Goal: Transaction & Acquisition: Obtain resource

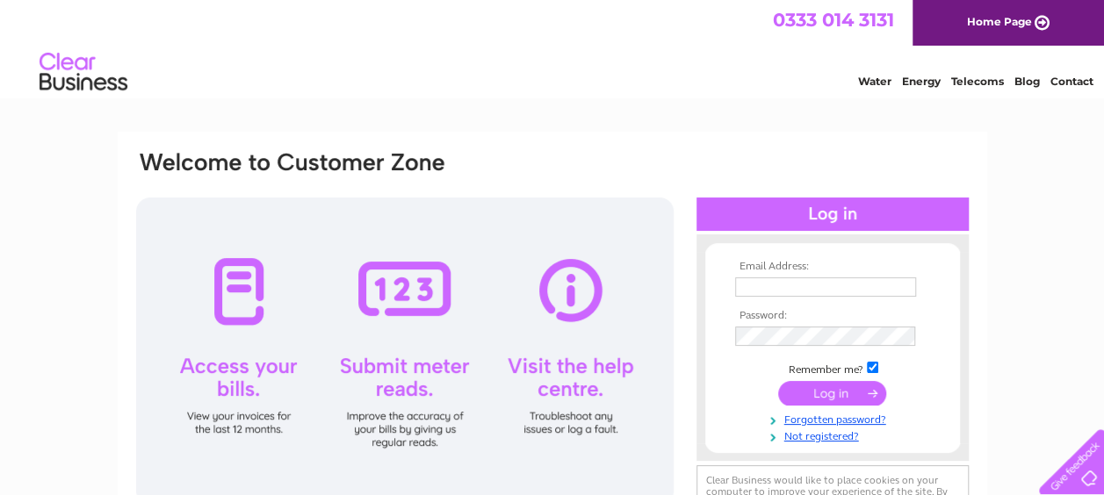
type input "[EMAIL_ADDRESS][DOMAIN_NAME]"
click at [827, 389] on input "submit" at bounding box center [832, 393] width 108 height 25
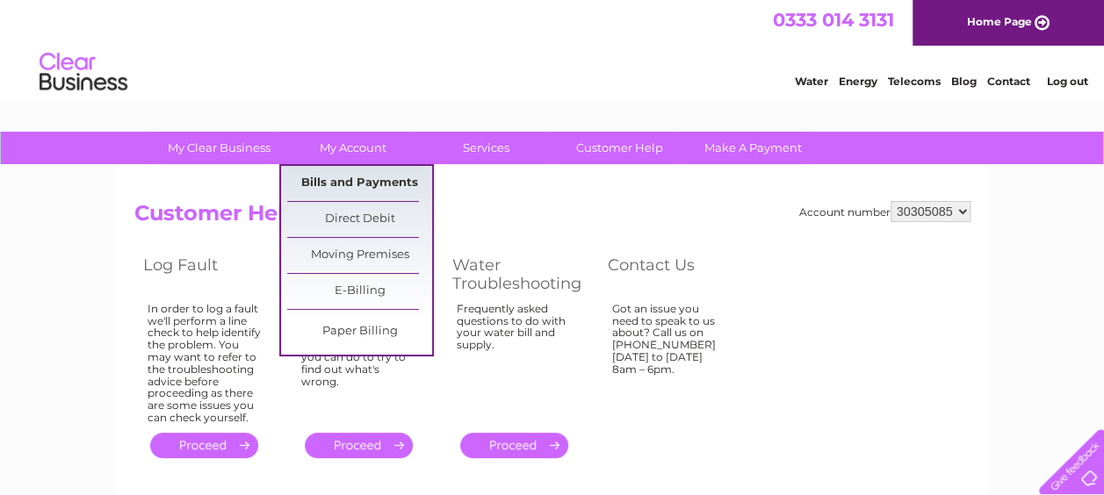
click at [366, 177] on link "Bills and Payments" at bounding box center [359, 183] width 145 height 35
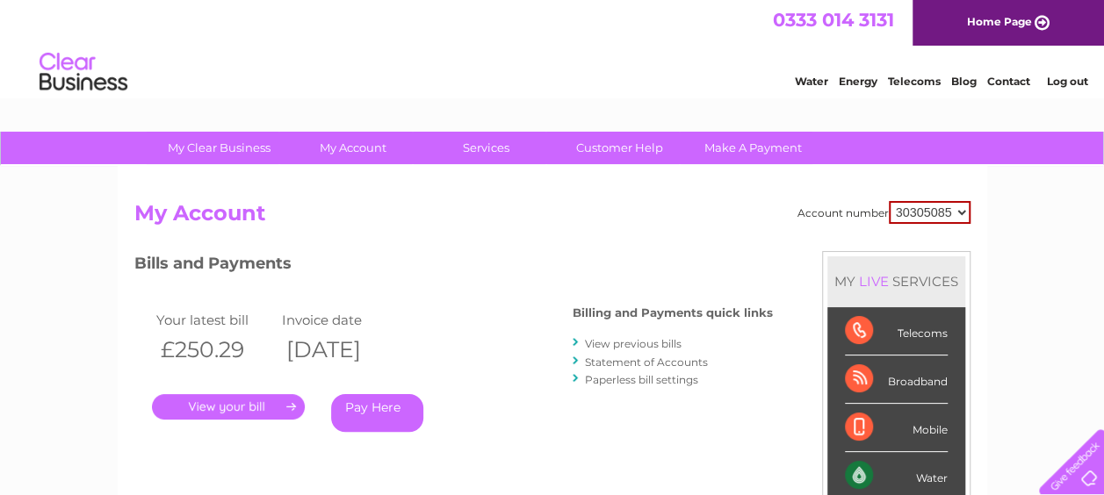
click at [231, 404] on link "." at bounding box center [228, 406] width 153 height 25
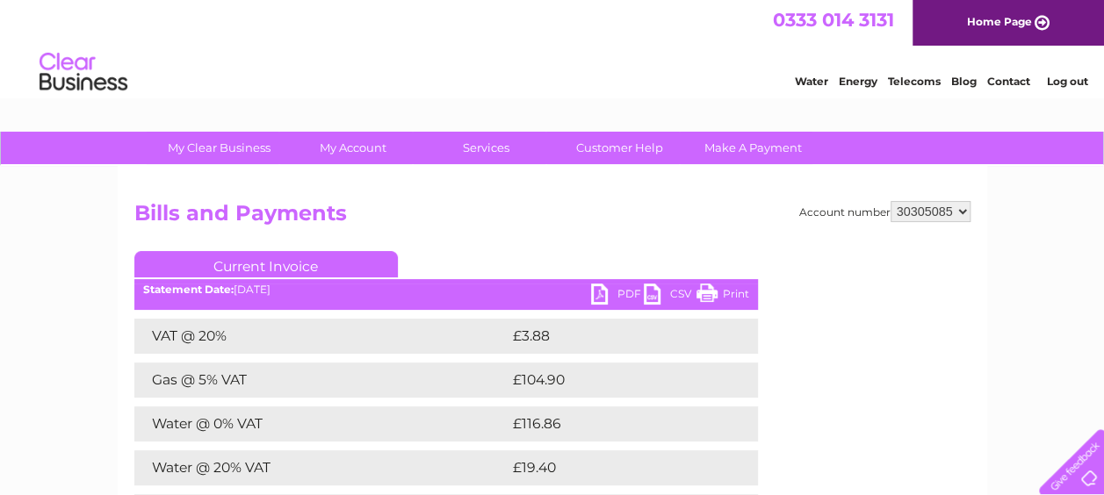
click at [599, 294] on link "PDF" at bounding box center [617, 296] width 53 height 25
